Goal: Transaction & Acquisition: Purchase product/service

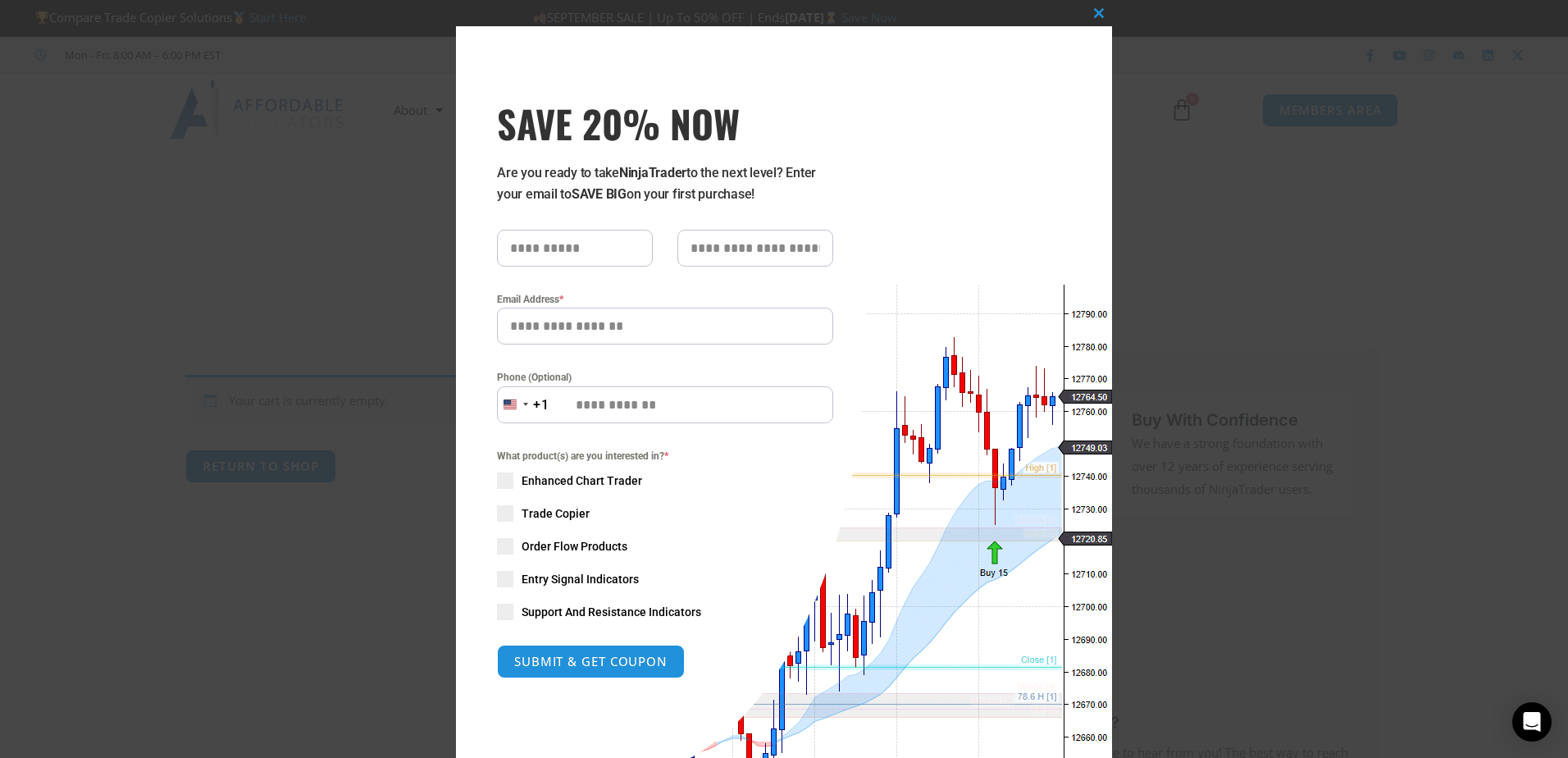
drag, startPoint x: 318, startPoint y: 210, endPoint x: 403, endPoint y: 182, distance: 89.5
click at [319, 210] on div "Close this module SAVE 20% NOW Are you ready to take NinjaTrader to the next le…" at bounding box center [784, 379] width 1568 height 758
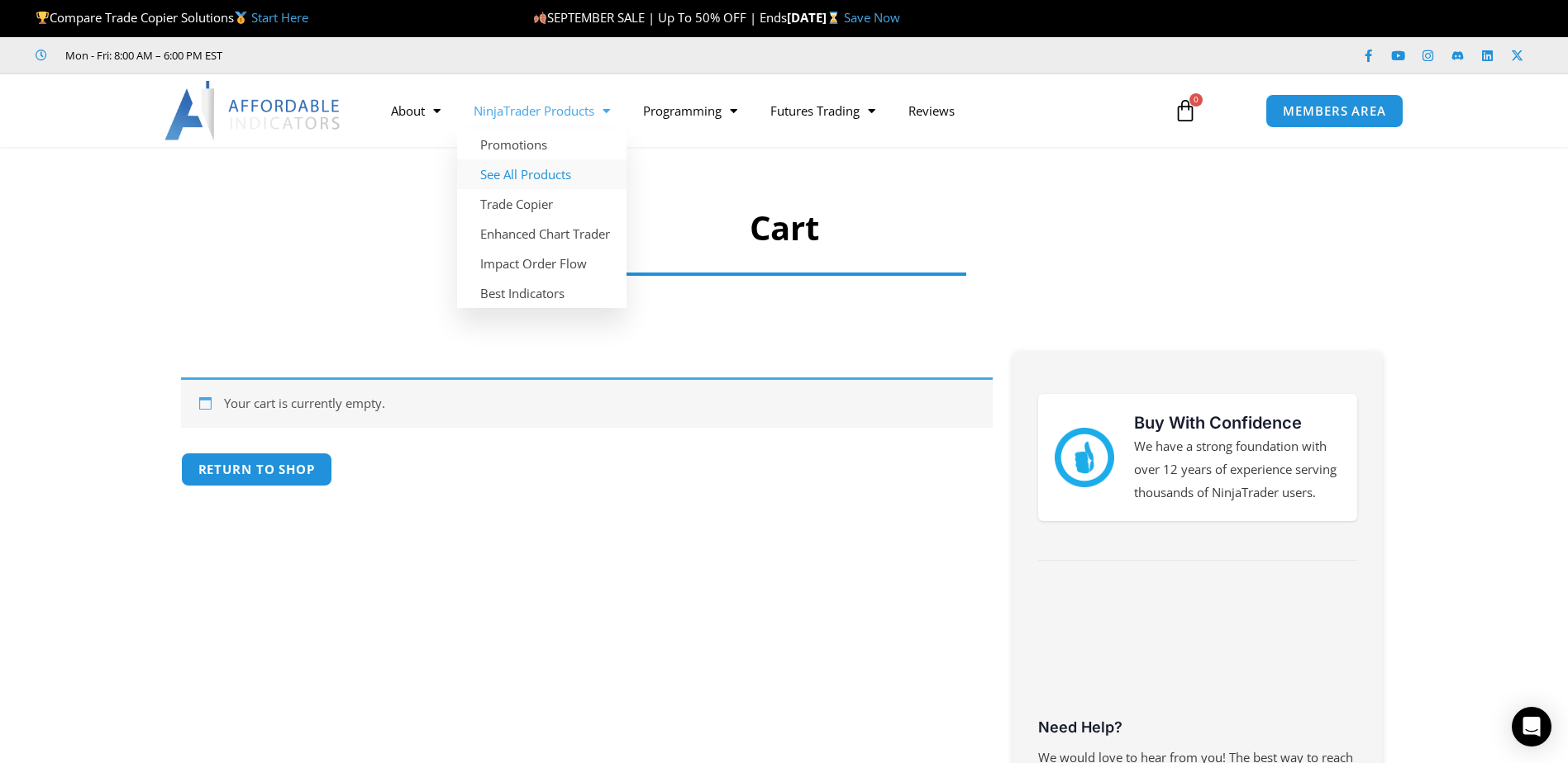
click at [567, 175] on link "See All Products" at bounding box center [542, 175] width 170 height 29
